Goal: Check status

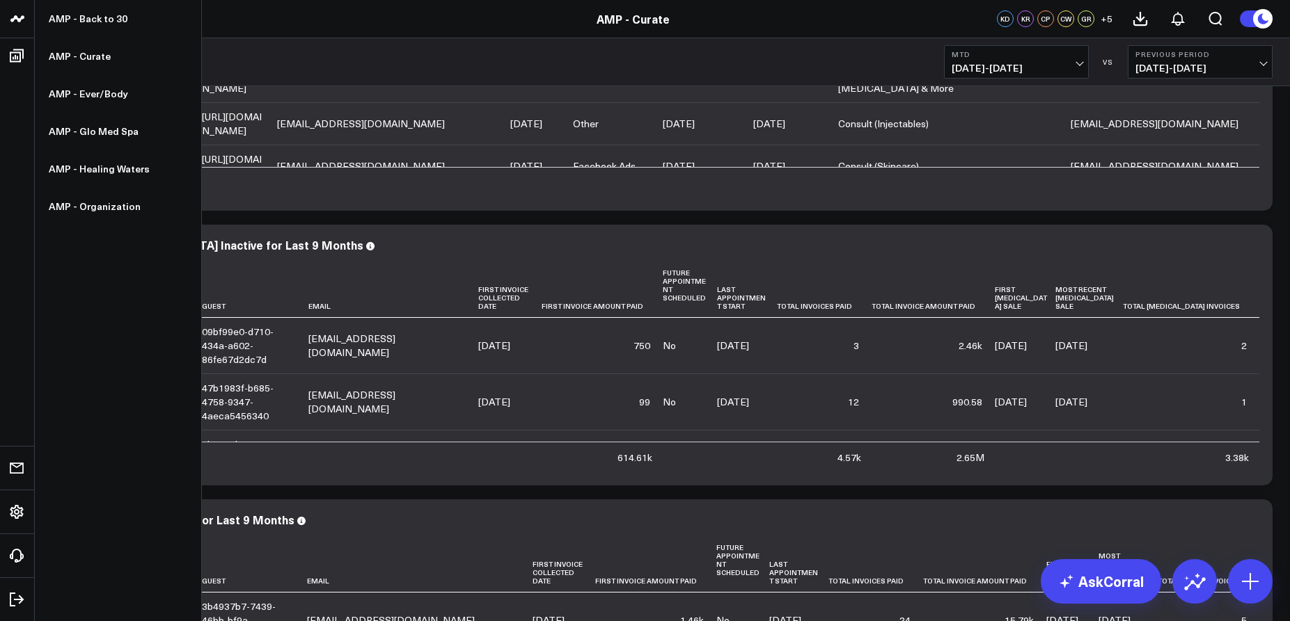
scroll to position [324, 0]
click at [97, 129] on link "AMP - Glo Med Spa" at bounding box center [118, 132] width 166 height 38
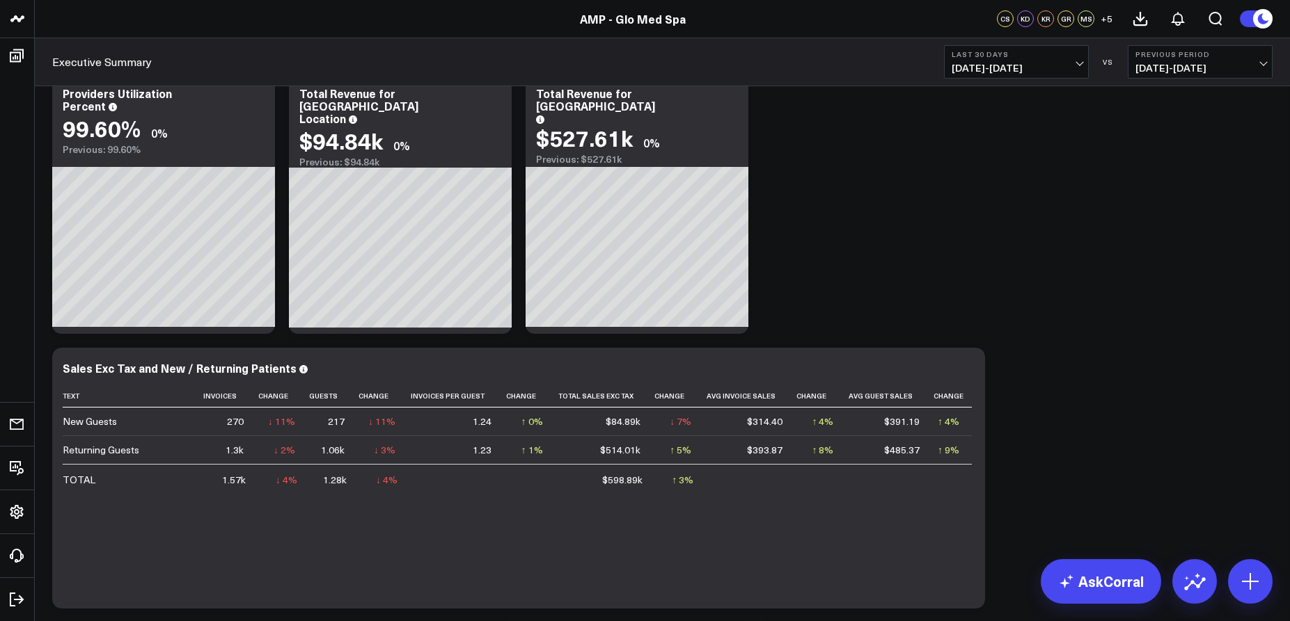
scroll to position [264, 0]
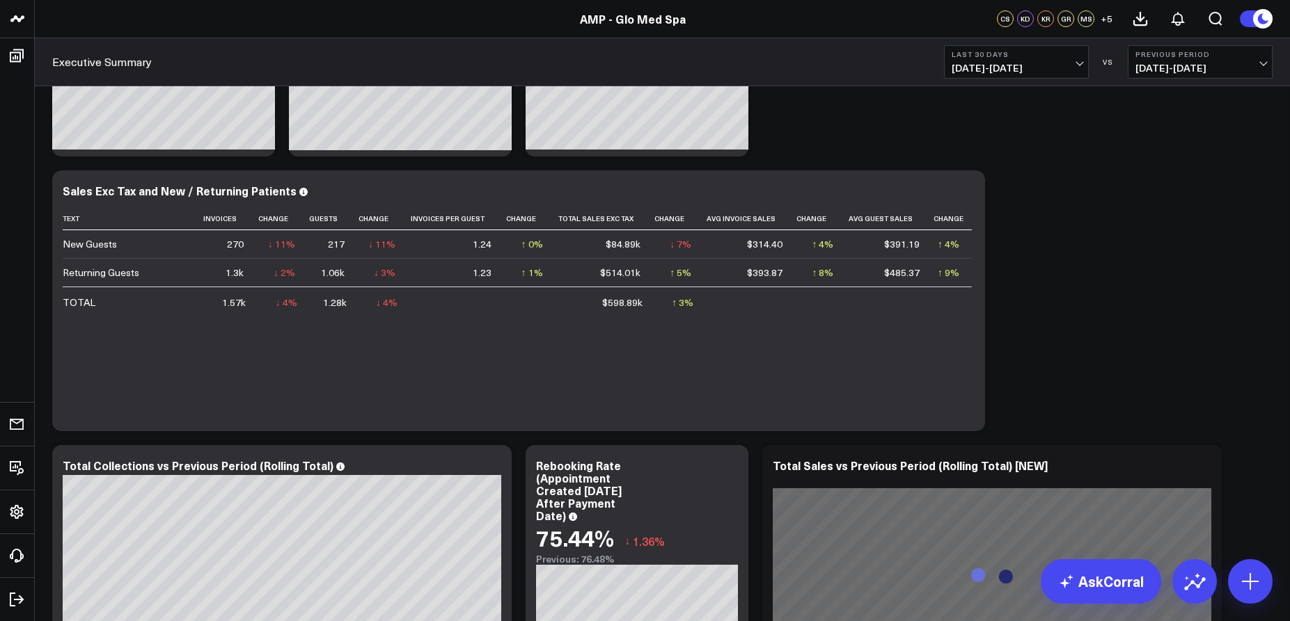
click at [1047, 57] on b "Last 30 Days" at bounding box center [1015, 54] width 129 height 8
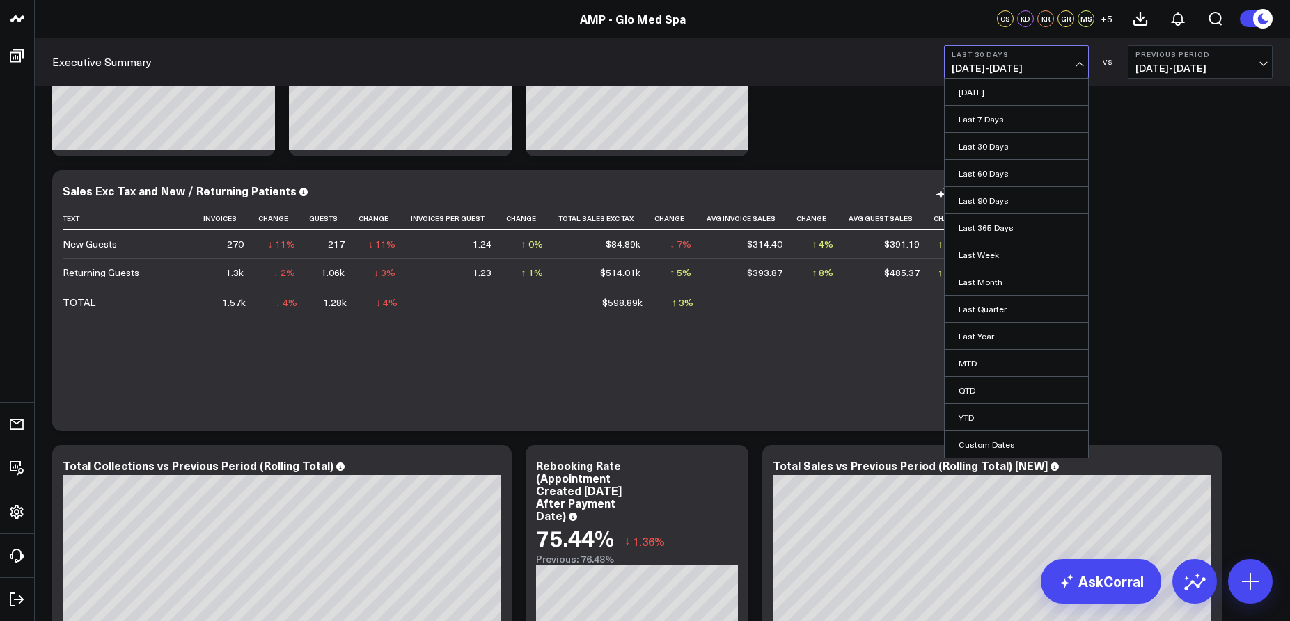
drag, startPoint x: 990, startPoint y: 203, endPoint x: 924, endPoint y: 256, distance: 85.6
click at [990, 202] on link "Last 90 Days" at bounding box center [1015, 200] width 143 height 26
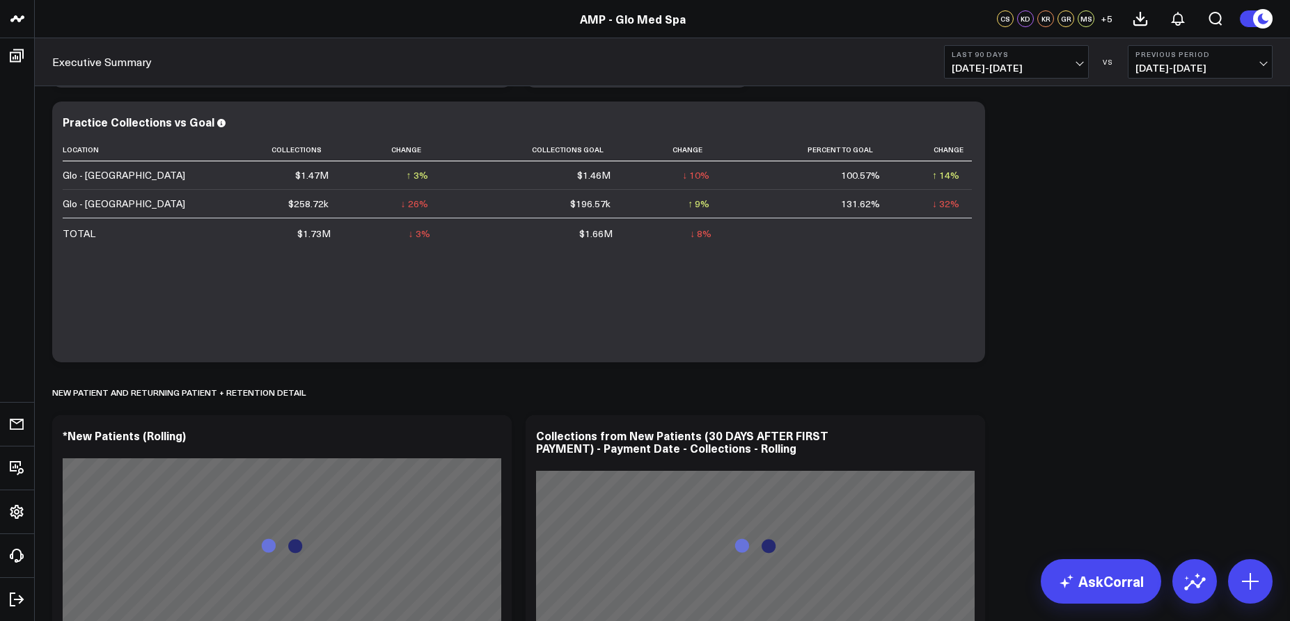
scroll to position [1473, 0]
